Goal: Task Accomplishment & Management: Manage account settings

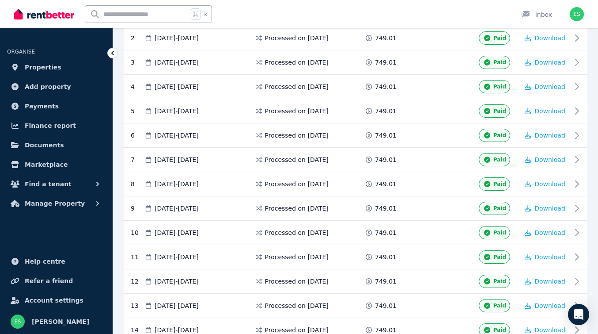
scroll to position [50, 0]
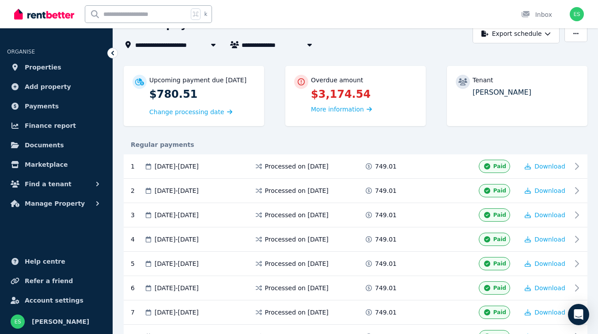
click at [171, 47] on span "[STREET_ADDRESS]" at bounding box center [173, 44] width 77 height 11
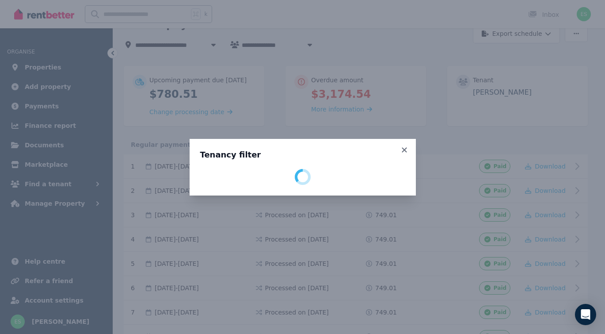
select select "**********"
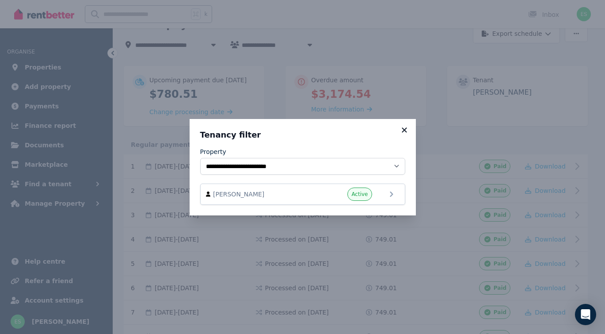
click at [405, 130] on icon at bounding box center [404, 129] width 5 height 5
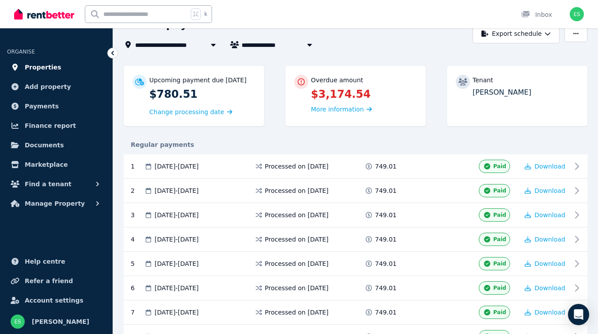
click at [41, 68] on span "Properties" at bounding box center [43, 67] width 37 height 11
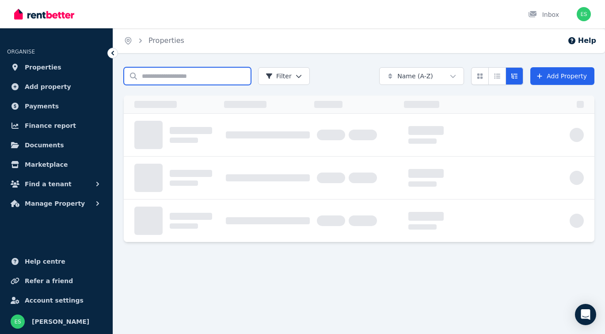
click at [163, 77] on input "Search properties" at bounding box center [187, 76] width 127 height 18
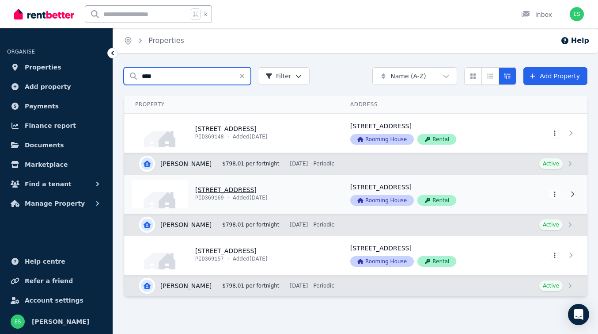
type input "****"
click at [223, 190] on link "View property details" at bounding box center [232, 194] width 215 height 39
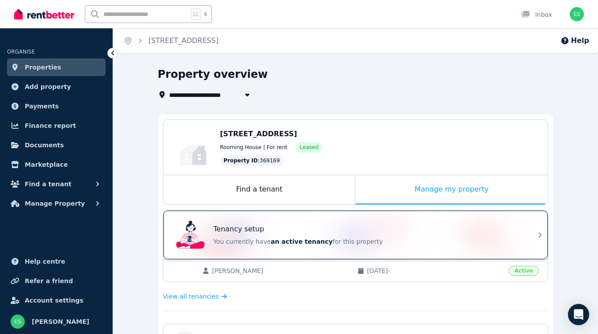
click at [504, 237] on p "You currently have an active tenancy for this property" at bounding box center [367, 241] width 309 height 9
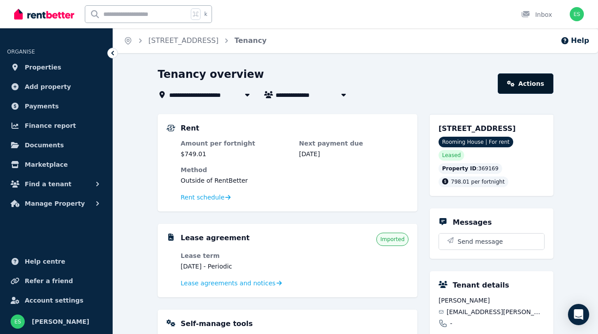
click at [524, 83] on link "Actions" at bounding box center [526, 83] width 56 height 20
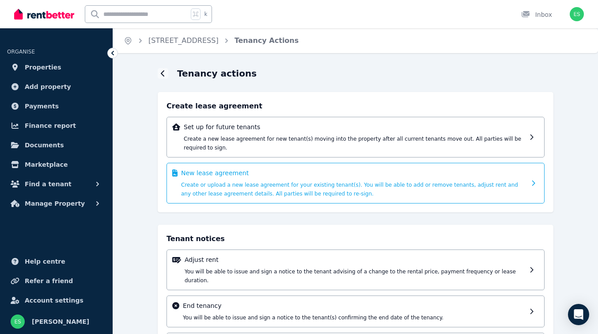
click at [392, 182] on span "Create or upload a new lease agreement for your existing tenant(s). You will be…" at bounding box center [349, 189] width 337 height 15
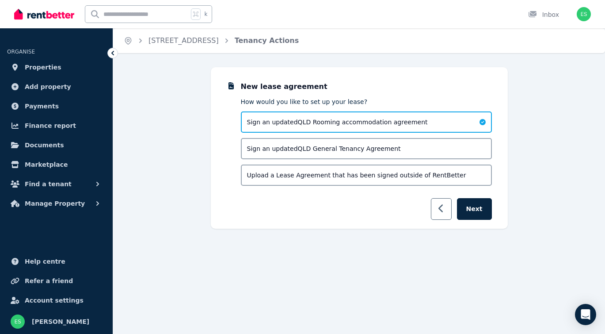
click at [440, 209] on button "button" at bounding box center [441, 209] width 21 height 22
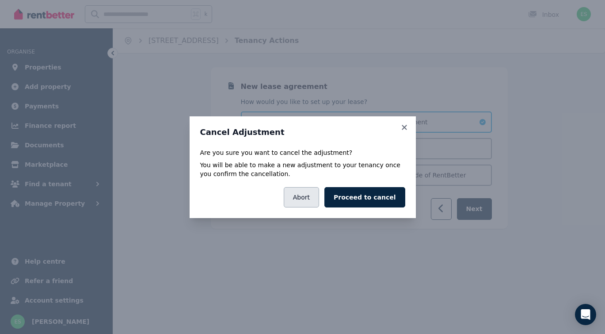
click at [312, 196] on button "Abort" at bounding box center [301, 197] width 35 height 20
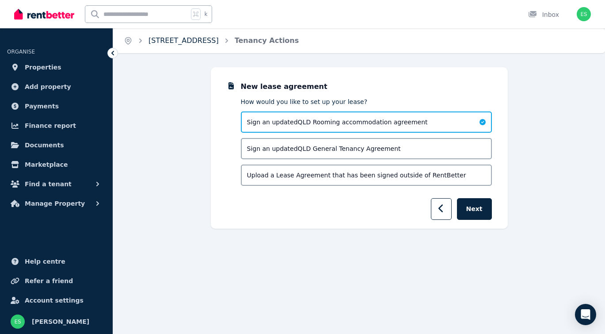
click at [202, 41] on link "[STREET_ADDRESS]" at bounding box center [183, 40] width 70 height 8
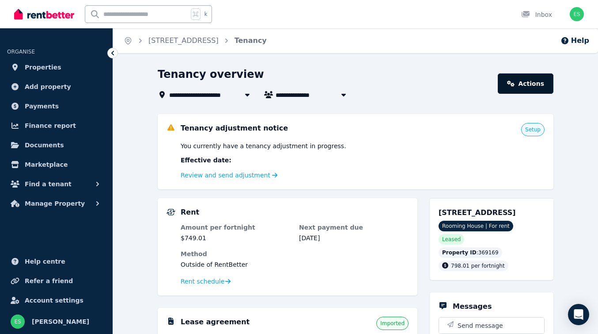
click at [533, 87] on link "Actions" at bounding box center [526, 83] width 56 height 20
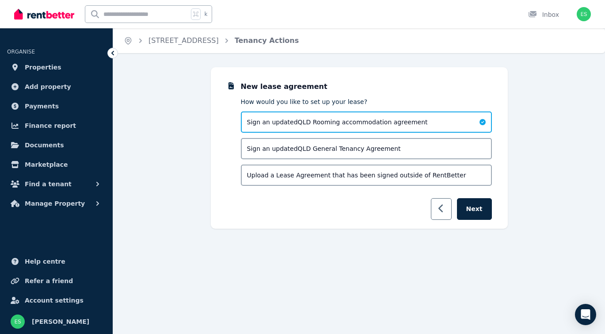
click at [441, 205] on icon "button" at bounding box center [441, 208] width 6 height 9
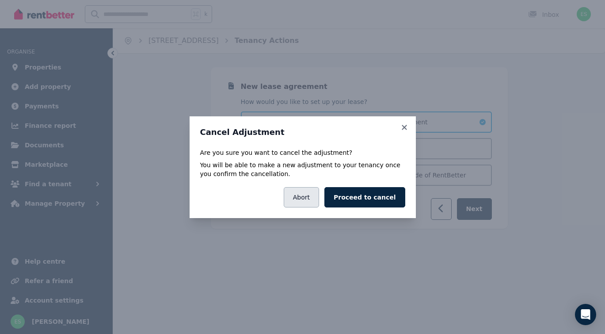
click at [316, 192] on button "Abort" at bounding box center [301, 197] width 35 height 20
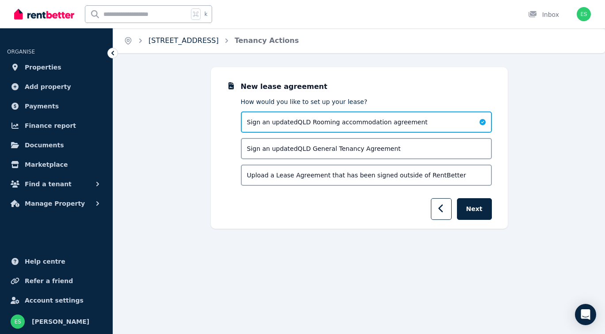
click at [164, 41] on link "[STREET_ADDRESS]" at bounding box center [183, 40] width 70 height 8
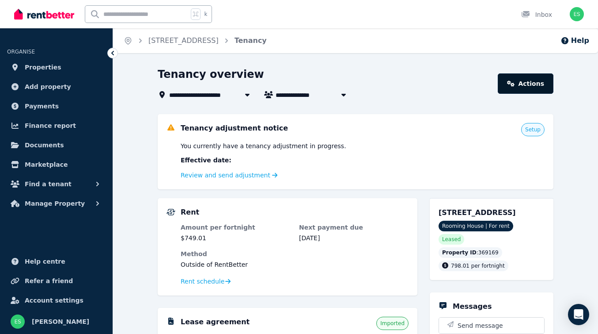
click at [524, 78] on link "Actions" at bounding box center [526, 83] width 56 height 20
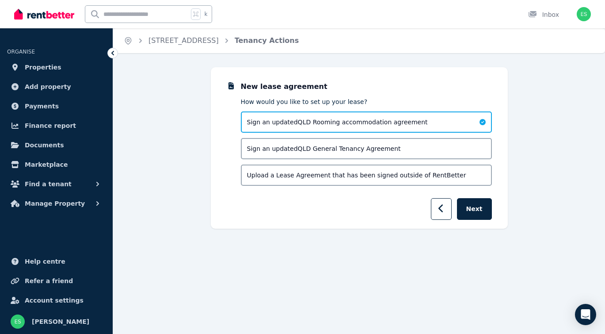
click at [400, 177] on span "Upload a Lease Agreement that has been signed outside of RentBetter" at bounding box center [356, 175] width 219 height 9
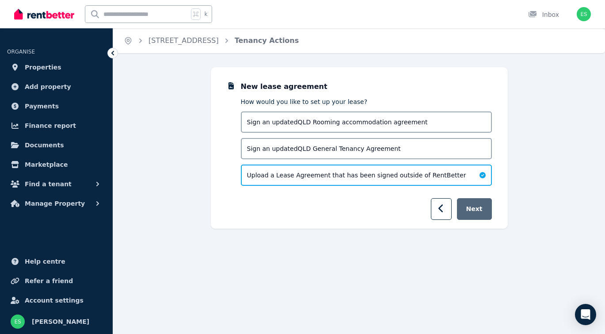
click at [477, 207] on button "Next" at bounding box center [474, 209] width 35 height 22
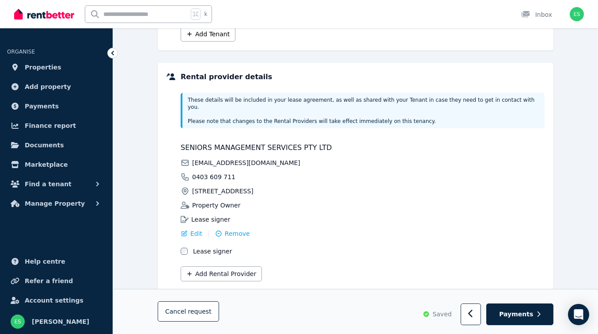
scroll to position [189, 0]
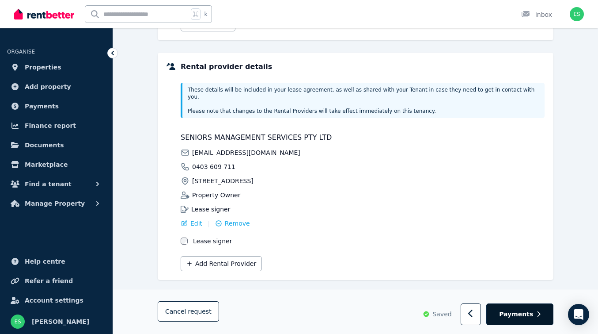
click at [523, 313] on span "Payments" at bounding box center [516, 314] width 34 height 9
select select "**********"
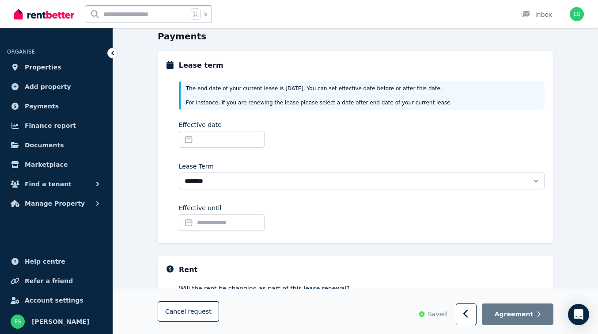
scroll to position [48, 0]
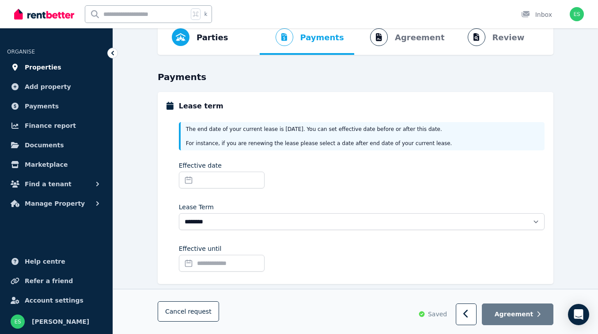
click at [47, 66] on span "Properties" at bounding box center [43, 67] width 37 height 11
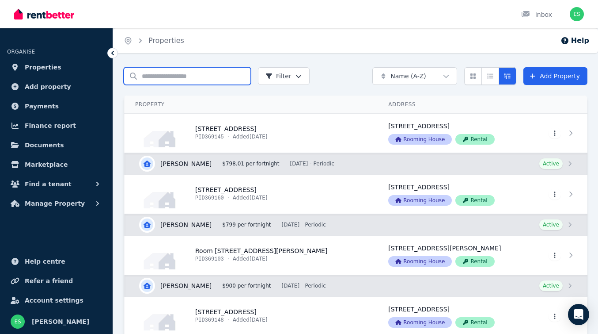
click at [193, 84] on input "Search properties" at bounding box center [187, 76] width 127 height 18
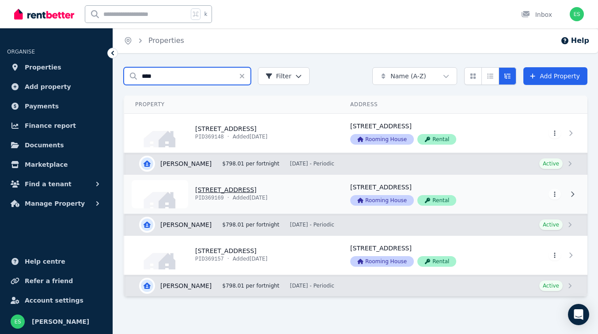
type input "****"
click at [226, 188] on link "View property details" at bounding box center [232, 194] width 215 height 39
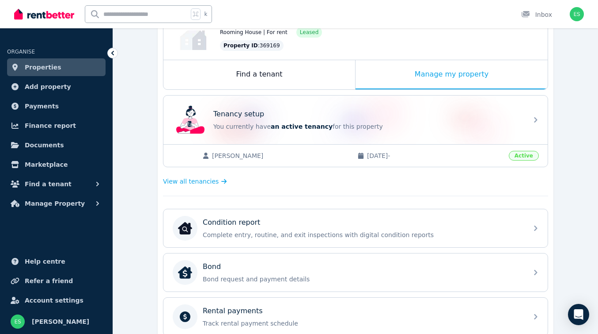
scroll to position [87, 0]
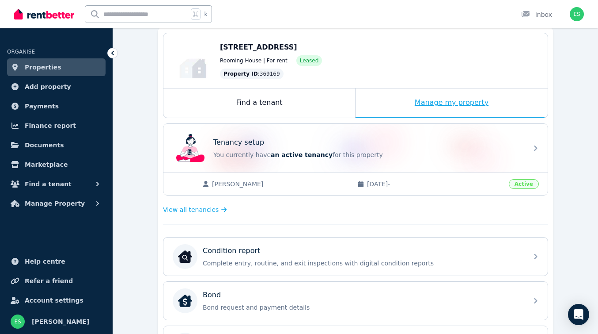
click at [454, 102] on div "Manage my property" at bounding box center [452, 102] width 192 height 29
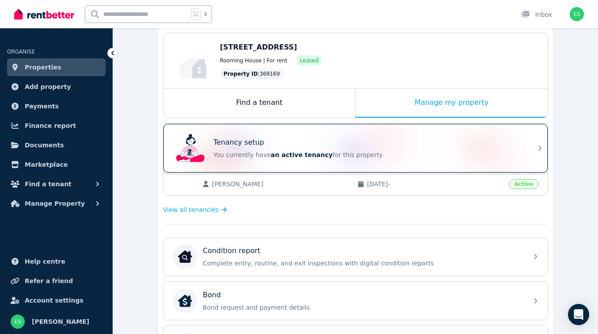
click at [483, 152] on p "You currently have an active tenancy for this property" at bounding box center [367, 154] width 309 height 9
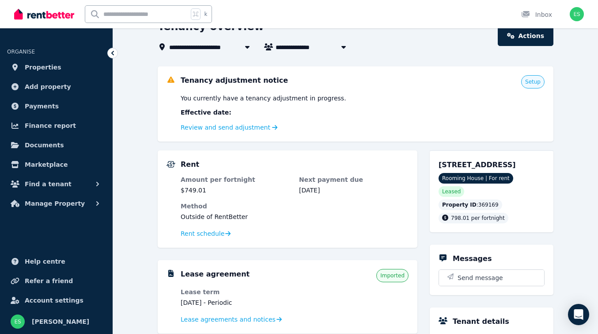
scroll to position [31, 0]
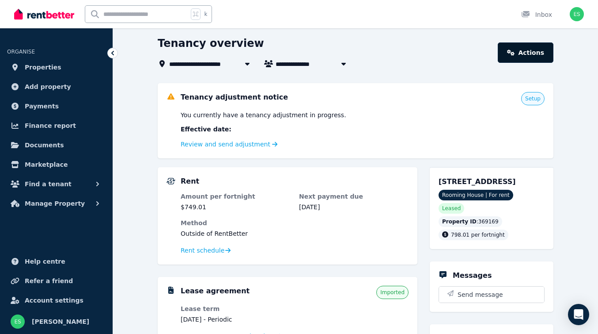
click at [529, 49] on link "Actions" at bounding box center [526, 52] width 56 height 20
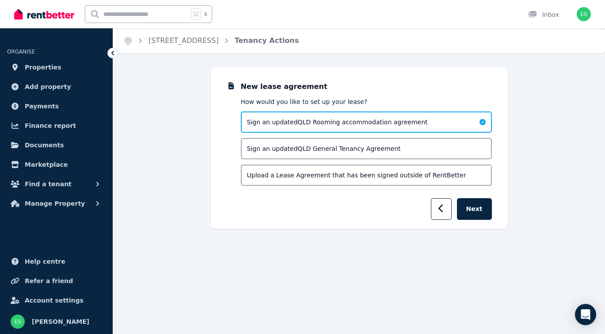
click at [448, 174] on div "Upload a Lease Agreement that has been signed outside of RentBetter" at bounding box center [366, 174] width 251 height 21
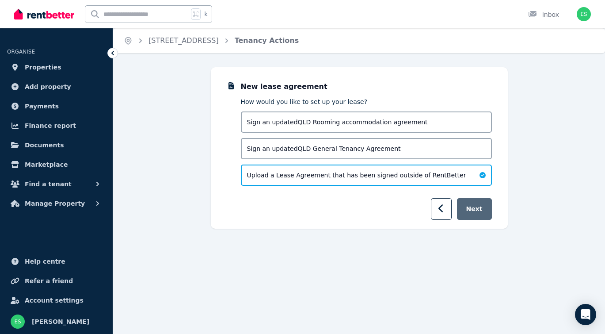
click at [479, 212] on button "Next" at bounding box center [474, 209] width 35 height 22
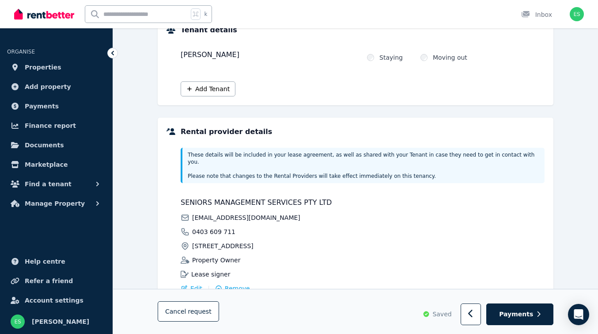
scroll to position [189, 0]
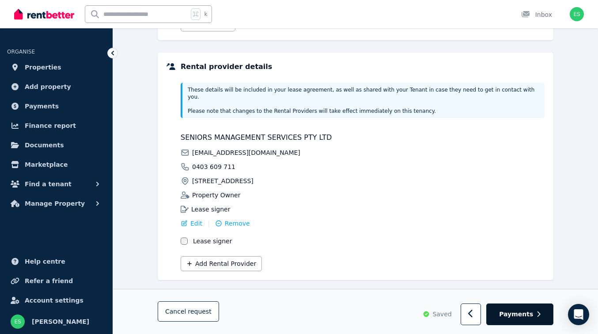
click at [529, 315] on span "Payments" at bounding box center [516, 314] width 34 height 9
select select "**********"
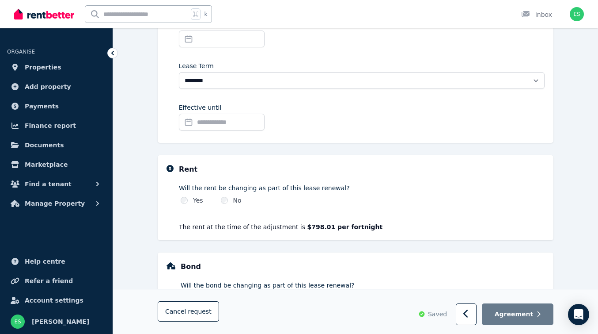
click at [201, 118] on input "Effective until" at bounding box center [222, 122] width 86 height 17
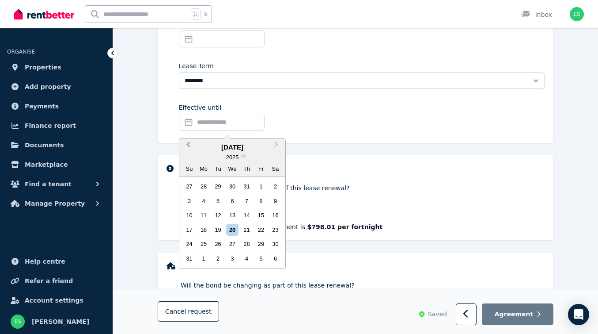
click at [188, 144] on span "Previous Month" at bounding box center [188, 146] width 0 height 13
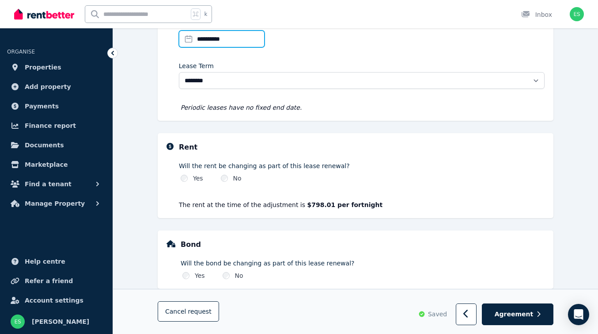
click at [219, 37] on input "**********" at bounding box center [222, 38] width 86 height 17
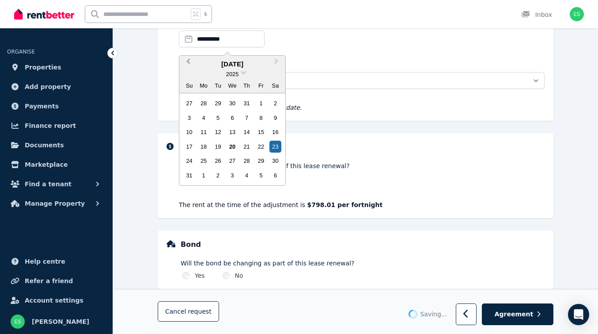
click at [188, 61] on span "Previous Month" at bounding box center [188, 63] width 0 height 13
click at [233, 160] on div "30" at bounding box center [232, 161] width 12 height 12
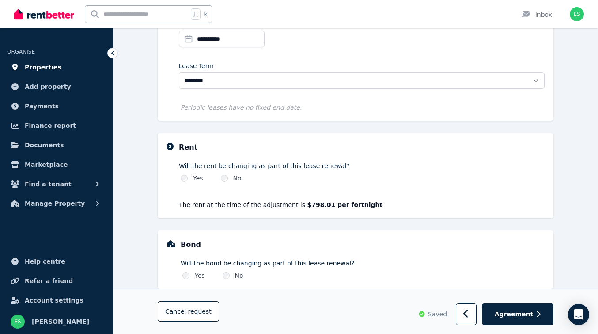
click at [43, 63] on span "Properties" at bounding box center [43, 67] width 37 height 11
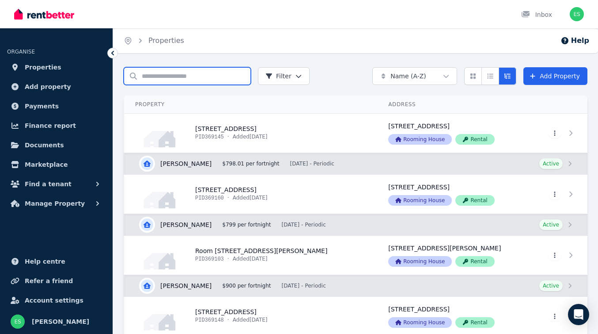
click at [167, 75] on input "Search properties" at bounding box center [187, 76] width 127 height 18
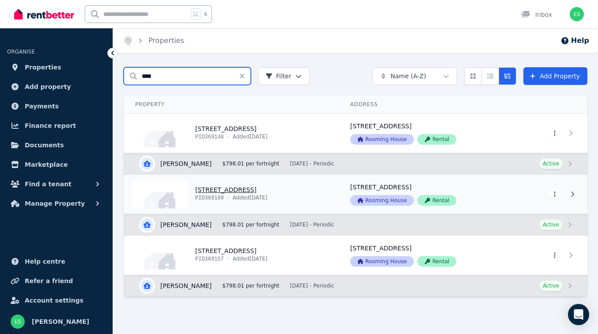
type input "****"
click at [213, 191] on link "View property details" at bounding box center [232, 194] width 215 height 39
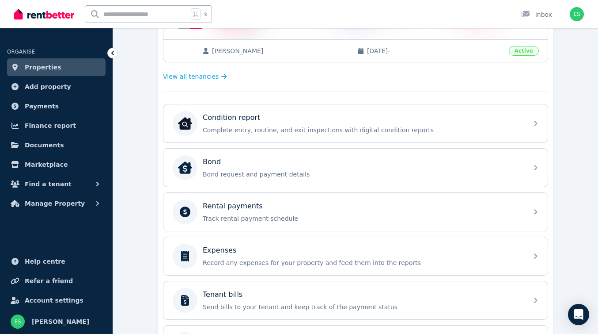
scroll to position [229, 0]
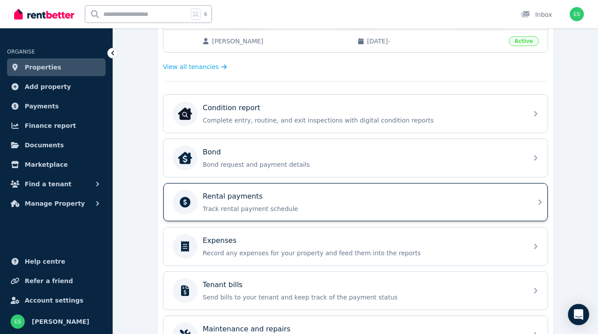
click at [519, 198] on div "Rental payments" at bounding box center [363, 196] width 320 height 11
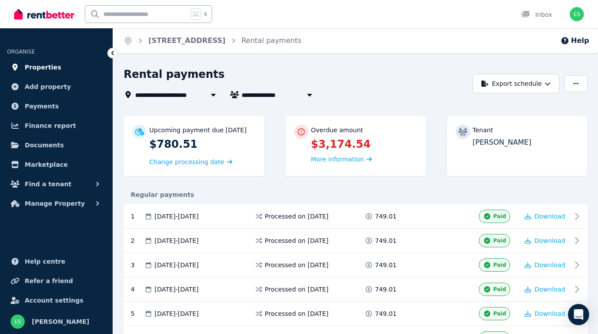
click at [46, 67] on span "Properties" at bounding box center [43, 67] width 37 height 11
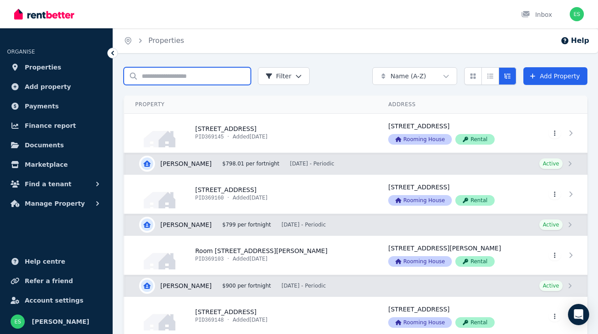
click at [168, 71] on input "Search properties" at bounding box center [187, 76] width 127 height 18
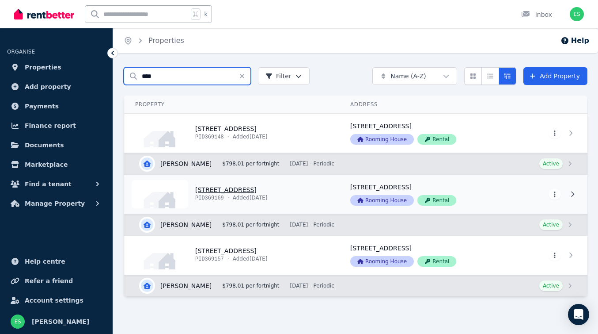
type input "****"
click at [210, 190] on link "View property details" at bounding box center [232, 194] width 215 height 39
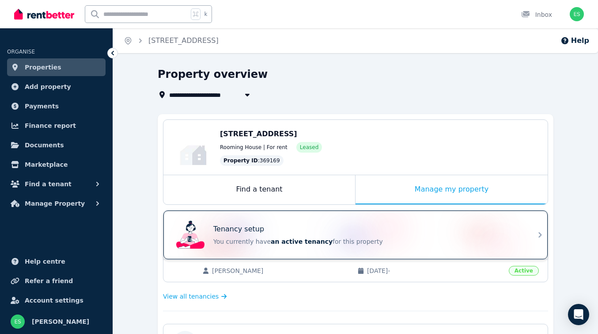
click at [491, 238] on p "You currently have an active tenancy for this property" at bounding box center [367, 241] width 309 height 9
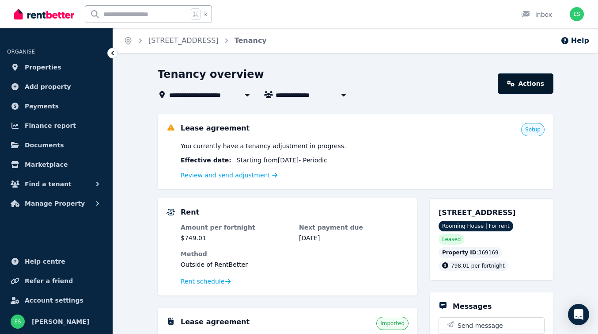
click at [530, 82] on link "Actions" at bounding box center [526, 83] width 56 height 20
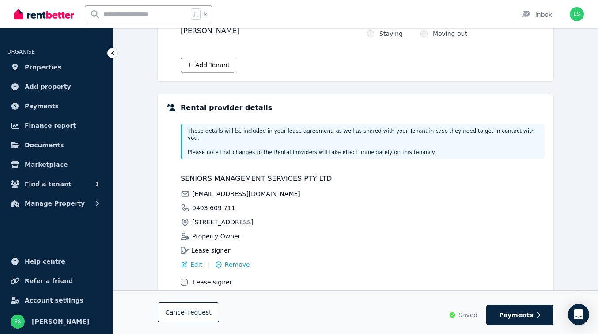
scroll to position [187, 0]
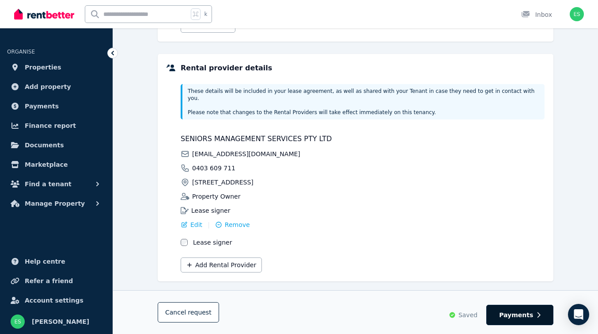
click at [513, 313] on span "Payments" at bounding box center [516, 314] width 34 height 9
select select "**********"
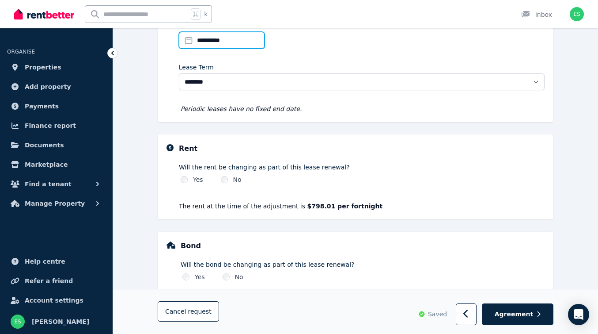
click at [230, 38] on input "**********" at bounding box center [222, 40] width 86 height 17
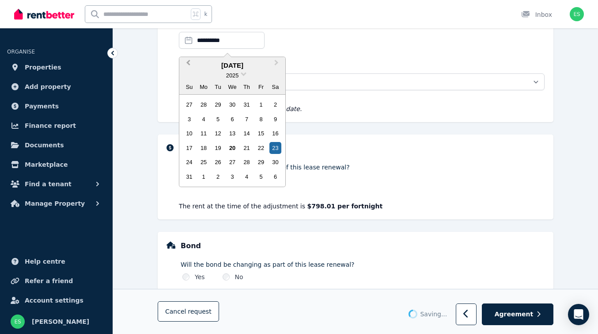
click at [188, 59] on button "Previous Month" at bounding box center [187, 65] width 14 height 14
click at [276, 148] on div "28" at bounding box center [276, 148] width 12 height 12
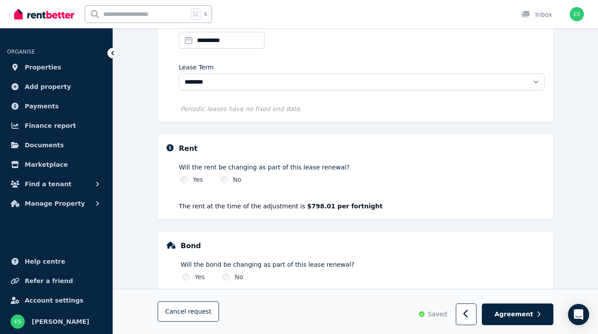
select select "**********"
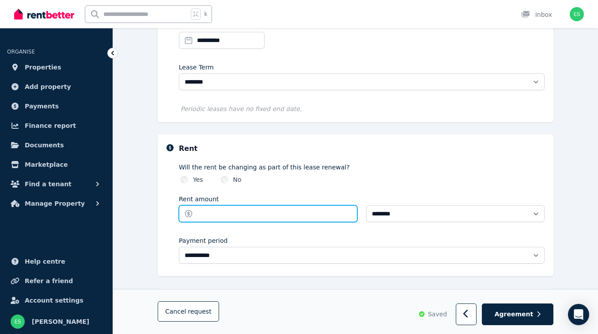
click at [198, 215] on input "Rent amount" at bounding box center [268, 213] width 179 height 17
type input "******"
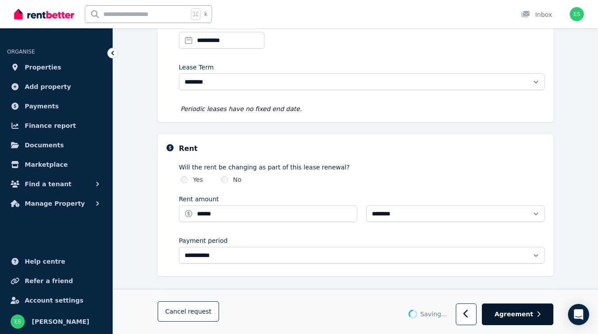
click at [518, 314] on span "Agreement" at bounding box center [514, 314] width 39 height 9
click at [41, 66] on span "Properties" at bounding box center [43, 67] width 37 height 11
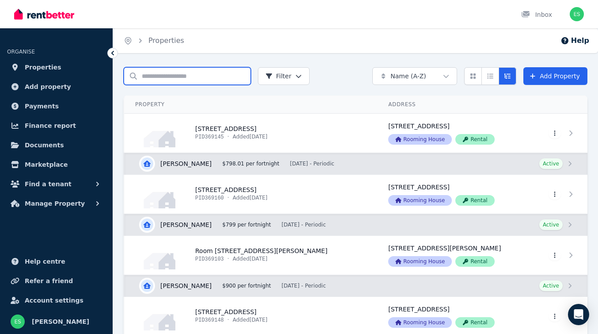
click at [177, 74] on input "Search properties" at bounding box center [187, 76] width 127 height 18
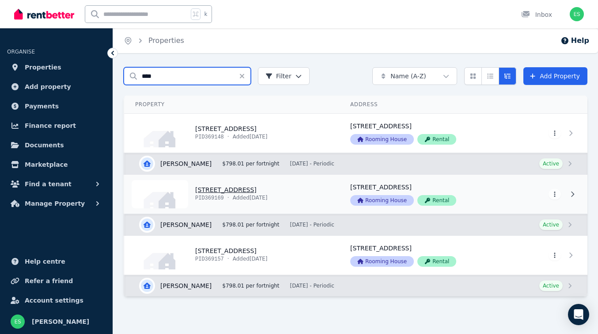
type input "****"
click at [215, 190] on link "View property details" at bounding box center [232, 194] width 215 height 39
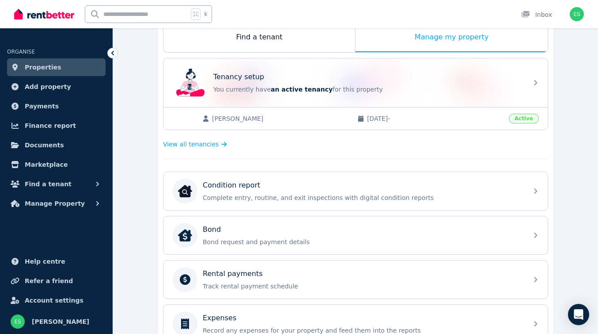
scroll to position [173, 0]
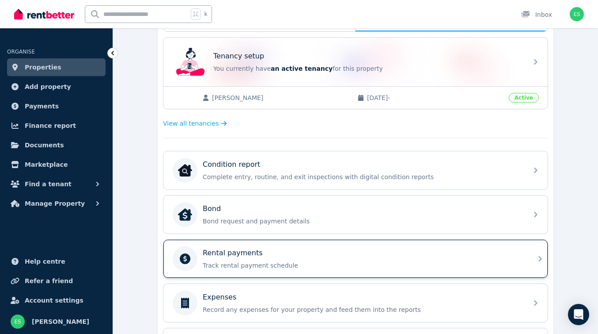
click at [327, 261] on p "Track rental payment schedule" at bounding box center [363, 265] width 320 height 9
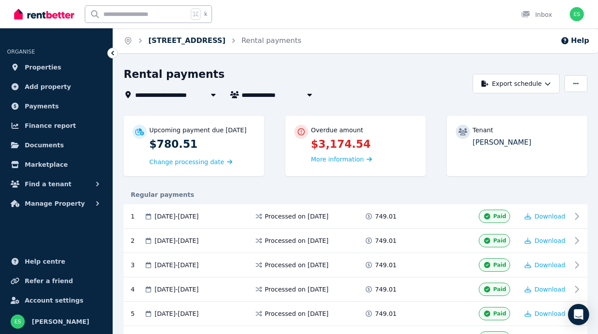
click at [192, 40] on link "[STREET_ADDRESS]" at bounding box center [186, 40] width 77 height 8
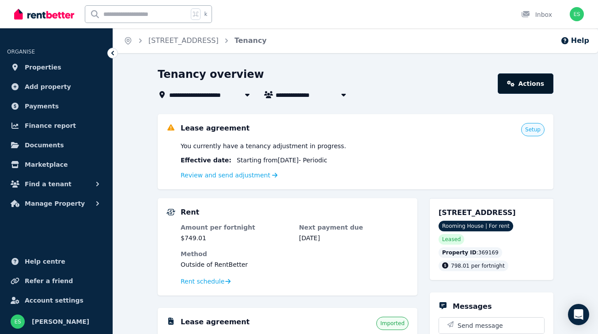
click at [532, 82] on link "Actions" at bounding box center [526, 83] width 56 height 20
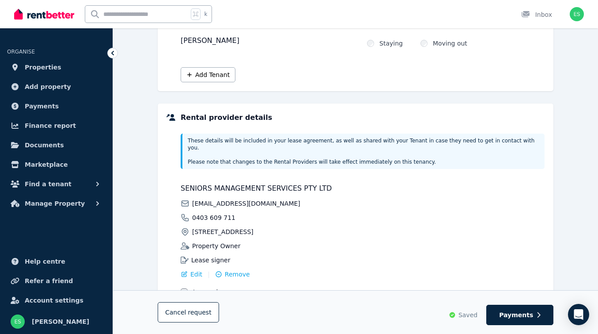
scroll to position [187, 0]
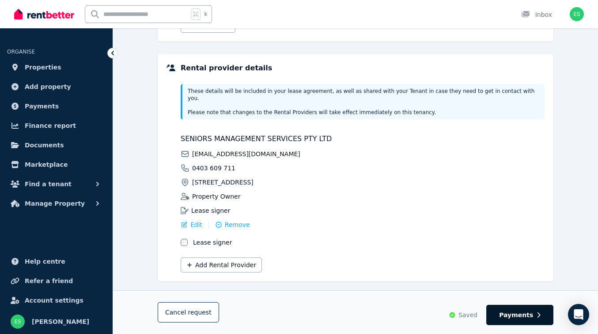
click at [519, 313] on span "Payments" at bounding box center [516, 314] width 34 height 9
select select "**********"
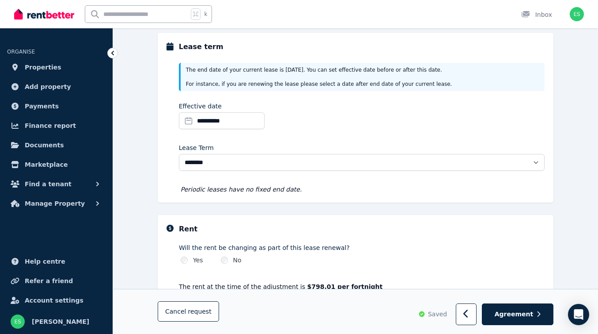
scroll to position [54, 0]
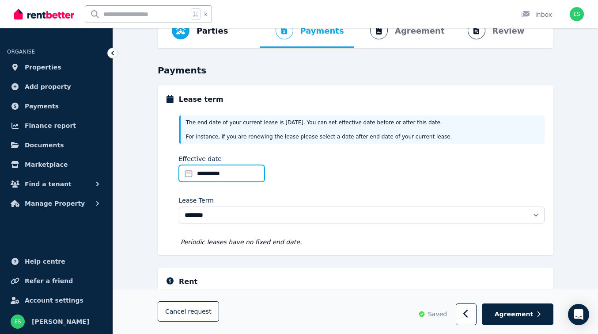
click at [227, 170] on input "**********" at bounding box center [222, 173] width 86 height 17
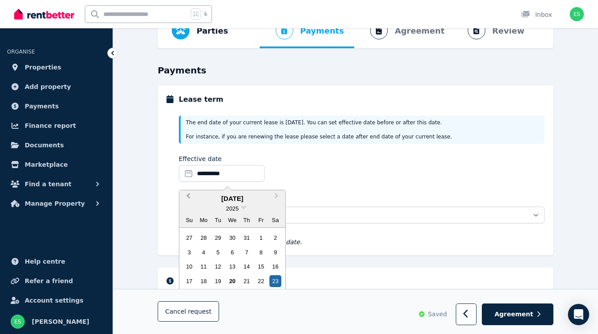
click at [187, 192] on button "Previous Month" at bounding box center [187, 198] width 14 height 14
click at [275, 280] on div "28" at bounding box center [276, 281] width 12 height 12
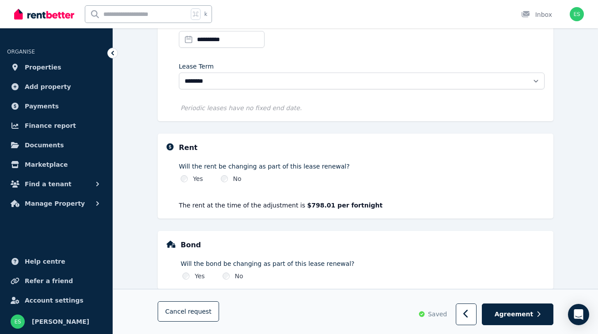
scroll to position [189, 0]
select select "**********"
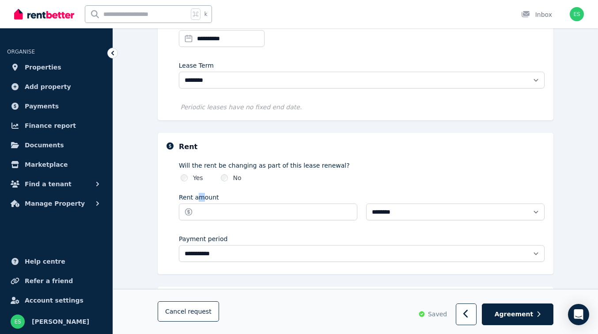
click at [200, 200] on label "Rent amount" at bounding box center [199, 197] width 40 height 9
click at [200, 203] on input "Rent amount" at bounding box center [268, 211] width 179 height 17
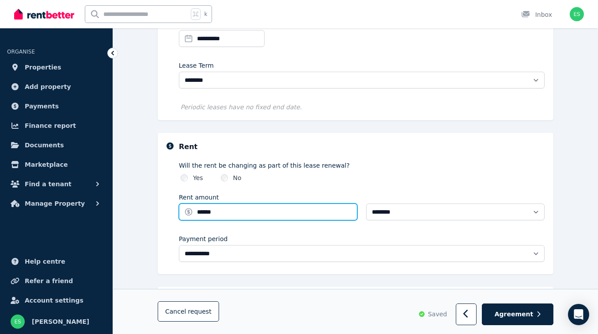
type input "******"
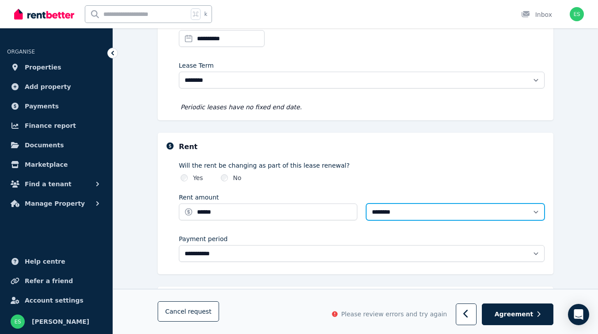
select select "**********"
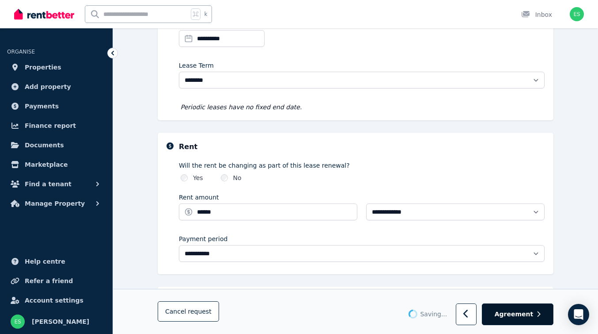
click at [529, 313] on span "Agreement" at bounding box center [514, 314] width 39 height 9
click at [38, 66] on span "Properties" at bounding box center [43, 67] width 37 height 11
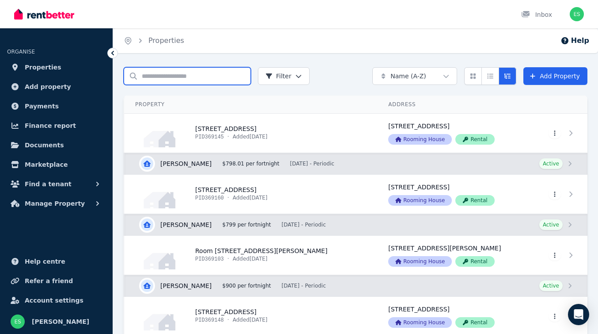
click at [161, 73] on input "Search properties" at bounding box center [187, 76] width 127 height 18
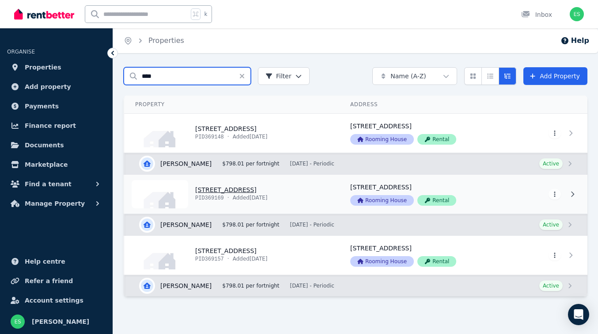
type input "****"
click at [209, 191] on link "View property details" at bounding box center [232, 194] width 215 height 39
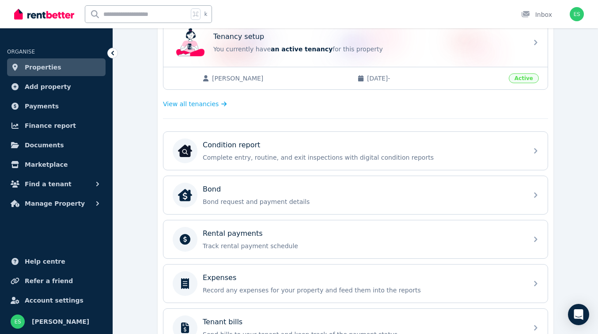
scroll to position [204, 0]
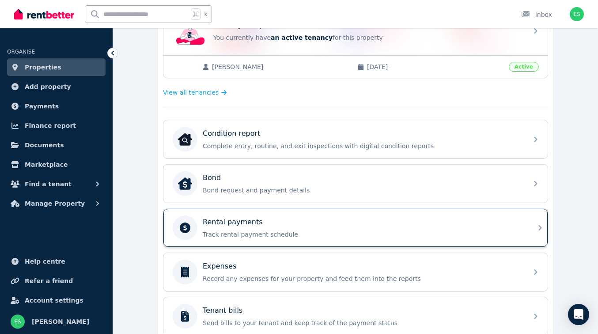
click at [527, 236] on div "Rental payments Track rental payment schedule" at bounding box center [355, 228] width 384 height 38
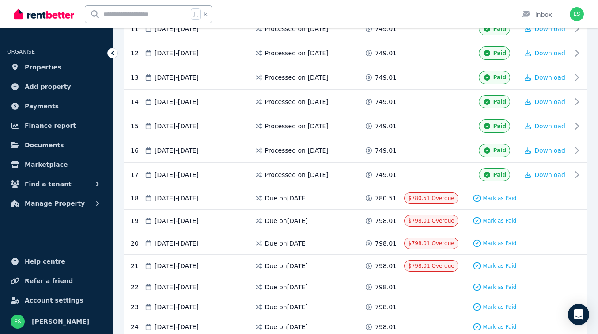
scroll to position [433, 0]
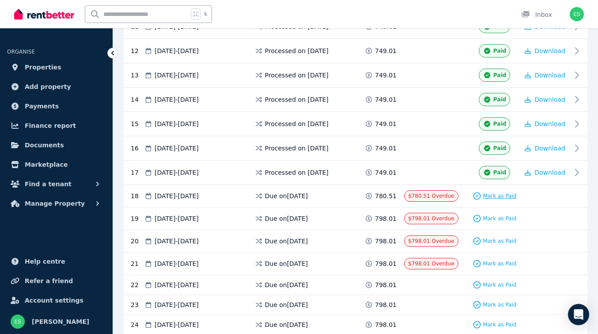
click at [497, 196] on span "Mark as Paid" at bounding box center [500, 195] width 34 height 7
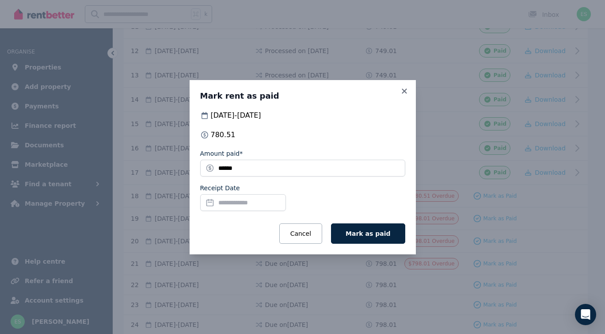
click at [225, 201] on input "Receipt Date" at bounding box center [243, 202] width 86 height 17
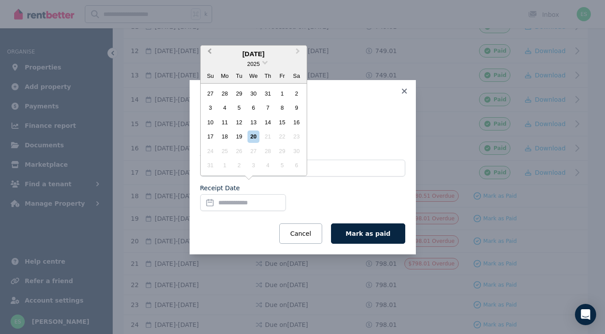
click at [209, 53] on span "Previous Month" at bounding box center [209, 52] width 0 height 13
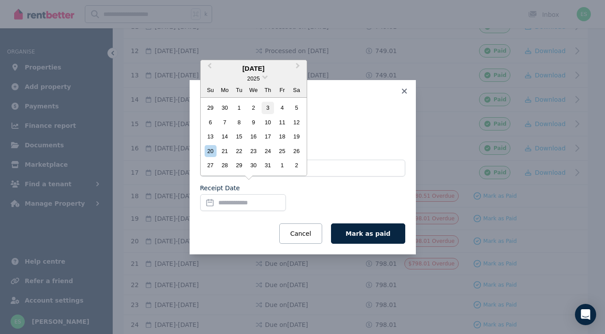
click at [268, 108] on div "3" at bounding box center [268, 108] width 12 height 12
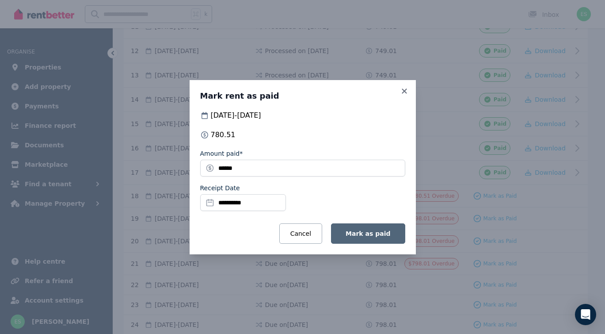
click at [373, 235] on span "Mark as paid" at bounding box center [368, 233] width 45 height 7
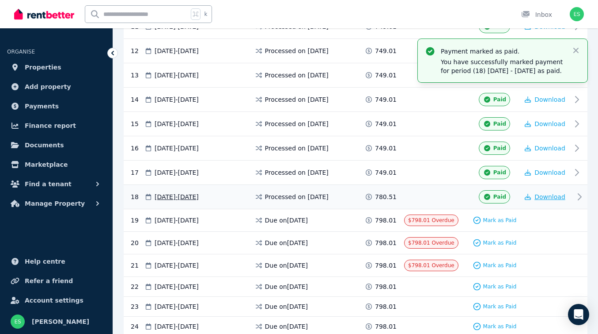
click at [544, 198] on span "Download" at bounding box center [550, 196] width 31 height 7
click at [499, 221] on span "Mark as Paid" at bounding box center [500, 220] width 34 height 7
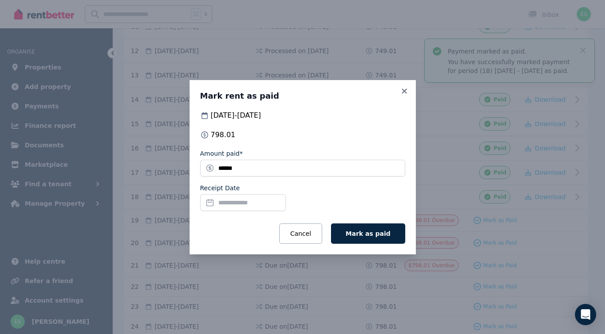
click at [260, 202] on input "Receipt Date" at bounding box center [243, 202] width 86 height 17
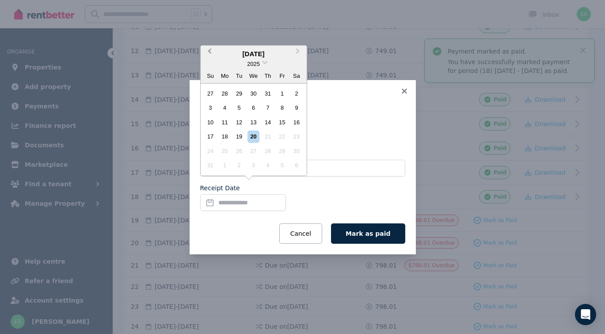
click at [209, 54] on span "Previous Month" at bounding box center [209, 52] width 0 height 13
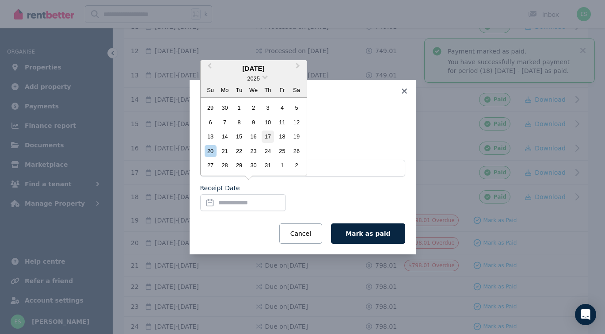
click at [269, 135] on div "17" at bounding box center [268, 136] width 12 height 12
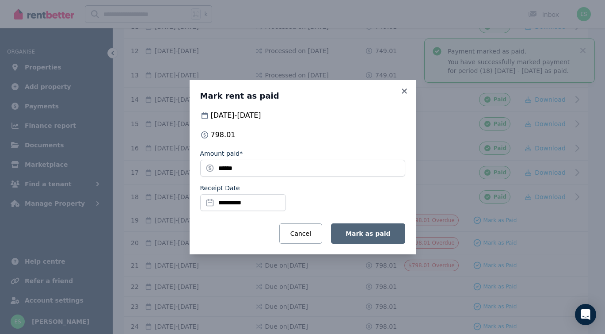
click at [369, 230] on span "Mark as paid" at bounding box center [368, 233] width 45 height 7
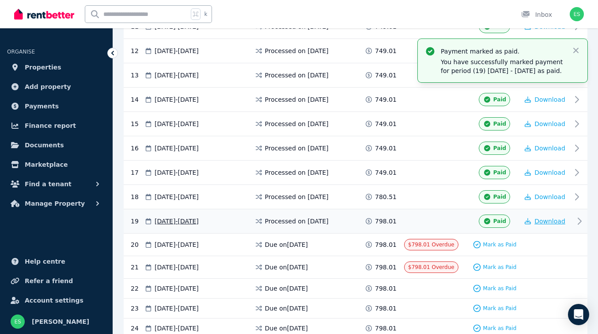
click at [552, 220] on span "Download" at bounding box center [550, 220] width 31 height 7
click at [499, 244] on span "Mark as Paid" at bounding box center [500, 244] width 34 height 7
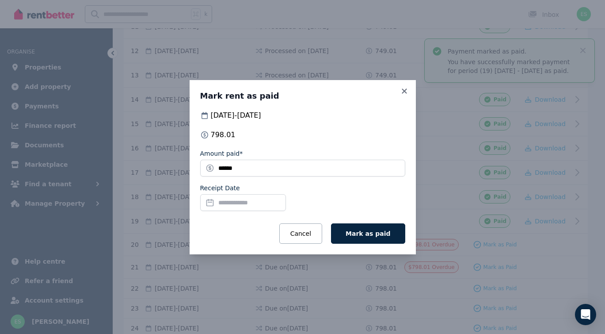
click at [232, 204] on input "Receipt Date" at bounding box center [243, 202] width 86 height 17
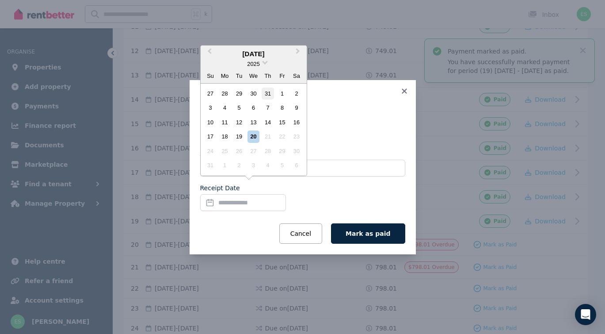
click at [268, 96] on div "31" at bounding box center [268, 93] width 12 height 12
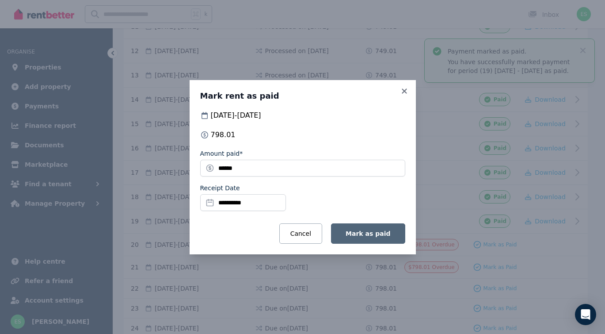
click at [361, 227] on button "Mark as paid" at bounding box center [368, 233] width 74 height 20
